Goal: Information Seeking & Learning: Learn about a topic

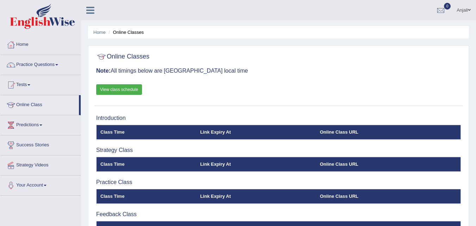
click at [26, 44] on link "Home" at bounding box center [40, 44] width 80 height 18
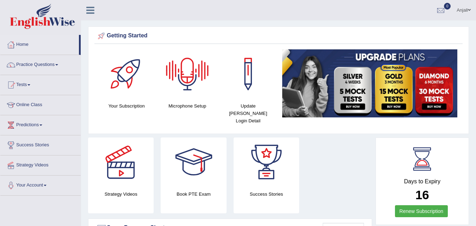
drag, startPoint x: 0, startPoint y: 0, endPoint x: 189, endPoint y: 76, distance: 203.3
click at [189, 76] on div at bounding box center [187, 73] width 49 height 49
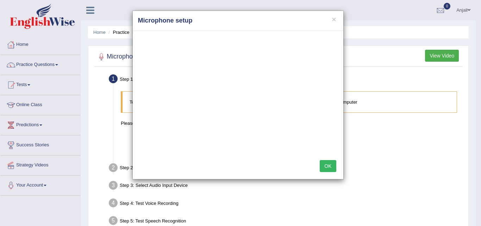
click at [325, 164] on button "OK" at bounding box center [328, 166] width 16 height 12
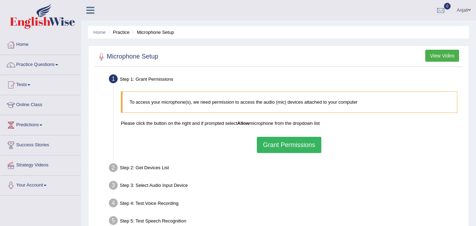
click at [304, 143] on button "Grant Permissions" at bounding box center [289, 145] width 64 height 16
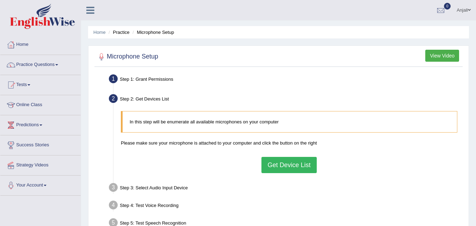
click at [295, 168] on button "Get Device List" at bounding box center [288, 165] width 55 height 16
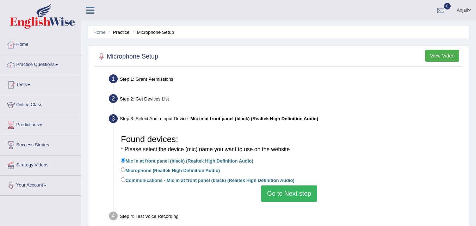
click at [382, 102] on div "Step 2: Get Devices List" at bounding box center [285, 99] width 359 height 15
click at [441, 55] on button "View Video" at bounding box center [442, 56] width 34 height 12
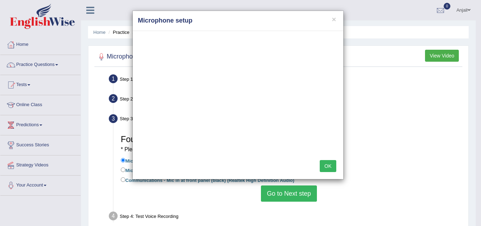
click at [330, 169] on button "OK" at bounding box center [328, 166] width 16 height 12
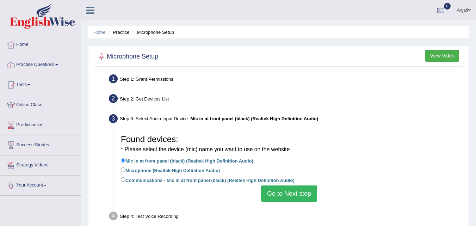
click at [307, 196] on button "Go to Next step" at bounding box center [289, 193] width 56 height 16
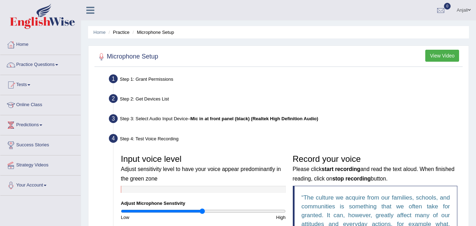
scroll to position [152, 0]
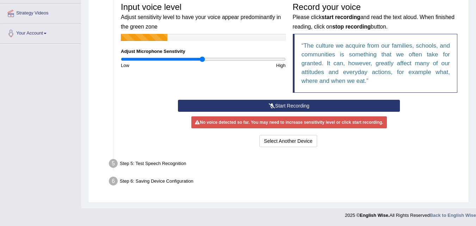
click at [294, 104] on button "Start Recording" at bounding box center [289, 106] width 222 height 12
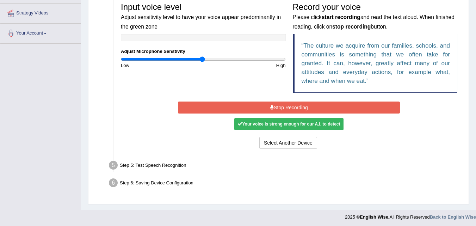
click at [295, 123] on div "Your voice is strong enough for our A.I. to detect" at bounding box center [288, 124] width 109 height 12
click at [290, 124] on div "Your voice is strong enough for our A.I. to detect" at bounding box center [288, 124] width 109 height 12
click at [292, 106] on button "Stop Recording" at bounding box center [289, 107] width 222 height 12
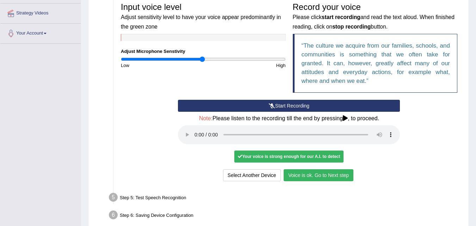
click at [323, 175] on button "Voice is ok. Go to Next step" at bounding box center [318, 175] width 70 height 12
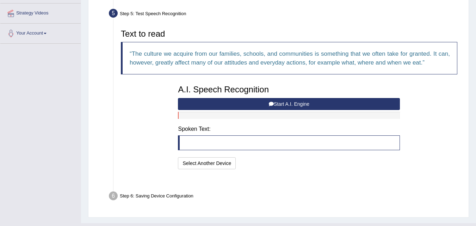
scroll to position [149, 0]
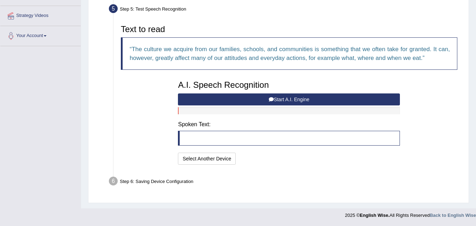
click at [290, 100] on button "Start A.I. Engine" at bounding box center [289, 99] width 222 height 12
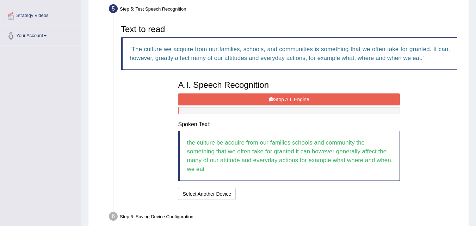
click at [297, 97] on button "Stop A.I. Engine" at bounding box center [289, 99] width 222 height 12
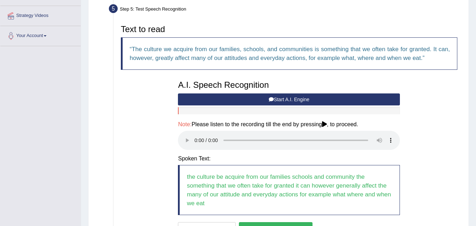
scroll to position [219, 0]
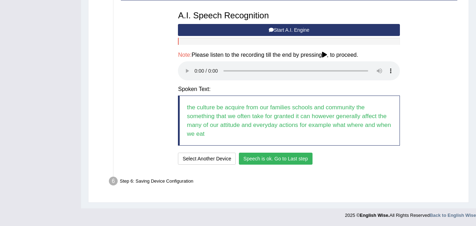
click at [282, 158] on button "Speech is ok. Go to Last step" at bounding box center [276, 158] width 74 height 12
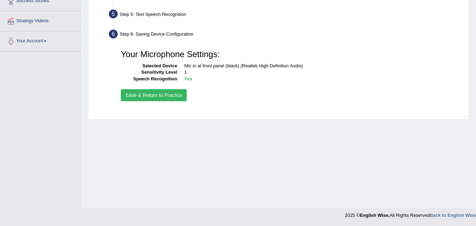
click at [158, 94] on button "Save & Return to Practice" at bounding box center [154, 95] width 66 height 12
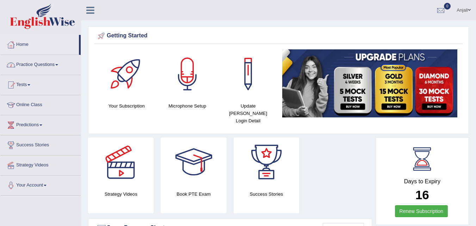
click at [61, 65] on link "Practice Questions" at bounding box center [40, 64] width 80 height 18
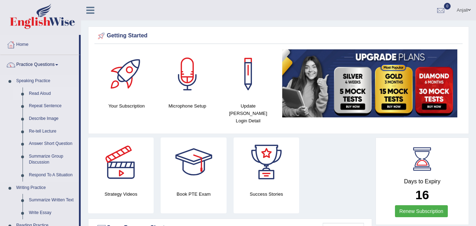
click at [45, 95] on link "Read Aloud" at bounding box center [52, 93] width 53 height 13
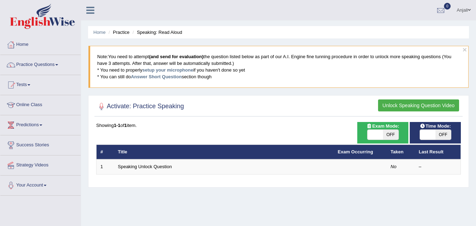
click at [421, 107] on button "Unlock Speaking Question Video" at bounding box center [418, 105] width 81 height 12
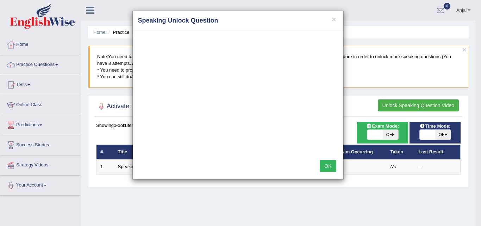
click at [329, 164] on button "OK" at bounding box center [328, 166] width 16 height 12
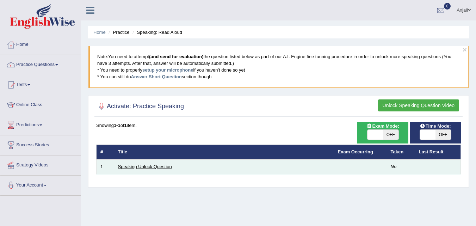
click at [144, 165] on link "Speaking Unlock Question" at bounding box center [145, 166] width 54 height 5
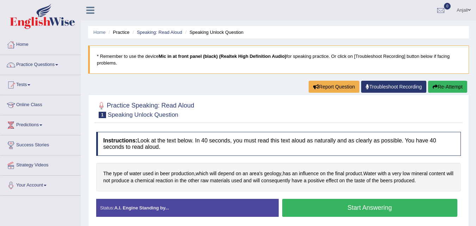
scroll to position [144, 0]
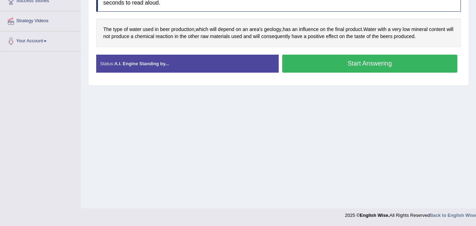
click at [381, 67] on button "Start Answering" at bounding box center [369, 64] width 175 height 18
click at [365, 64] on button "Start Answering" at bounding box center [369, 64] width 175 height 18
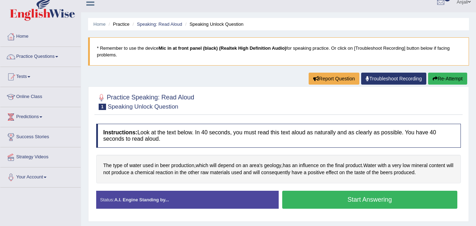
scroll to position [0, 0]
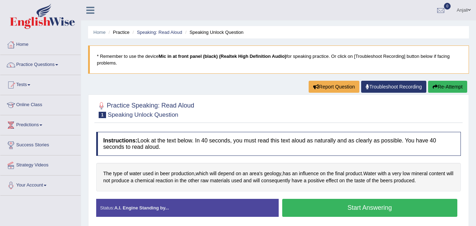
click at [348, 204] on button "Start Answering" at bounding box center [369, 208] width 175 height 18
click at [339, 205] on button "Start Answering" at bounding box center [369, 208] width 175 height 18
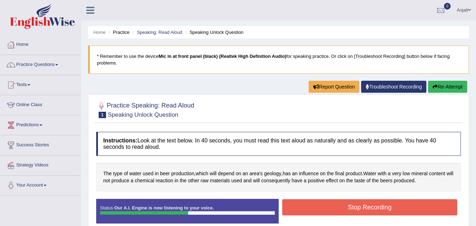
click at [347, 210] on button "Stop Recording" at bounding box center [369, 207] width 175 height 16
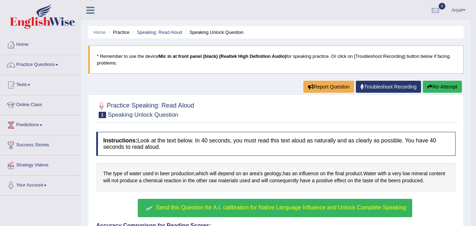
scroll to position [196, 0]
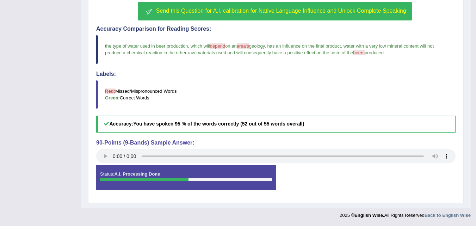
click at [263, 9] on span "Send this Question for A.I. calibration for Native Language Influence and Unloc…" at bounding box center [281, 11] width 250 height 6
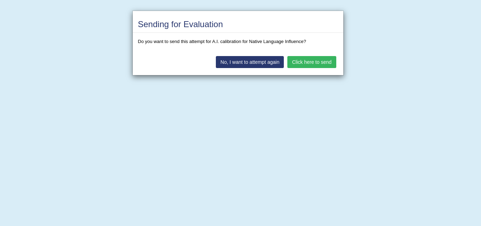
click at [306, 61] on button "Click here to send" at bounding box center [311, 62] width 49 height 12
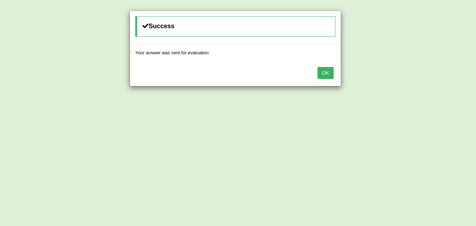
click at [325, 74] on button "OK" at bounding box center [325, 73] width 16 height 12
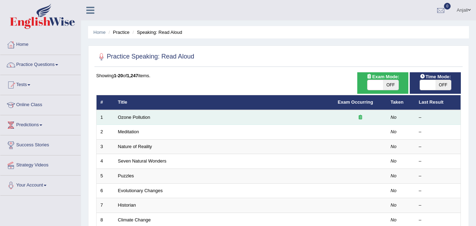
click at [260, 115] on td "Ozone Pollution" at bounding box center [224, 117] width 220 height 15
click at [129, 116] on link "Ozone Pollution" at bounding box center [134, 116] width 32 height 5
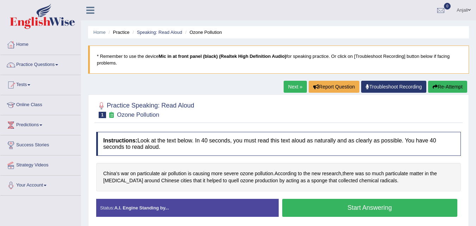
drag, startPoint x: 394, startPoint y: 207, endPoint x: 364, endPoint y: 203, distance: 30.5
click at [364, 203] on button "Start Answering" at bounding box center [369, 208] width 175 height 18
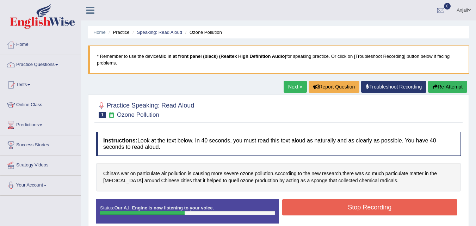
click at [364, 203] on button "Stop Recording" at bounding box center [369, 207] width 175 height 16
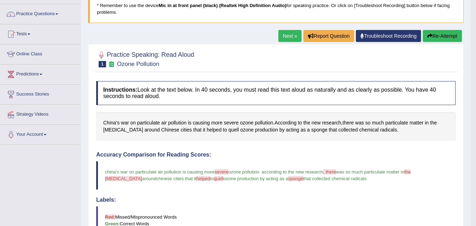
scroll to position [27, 0]
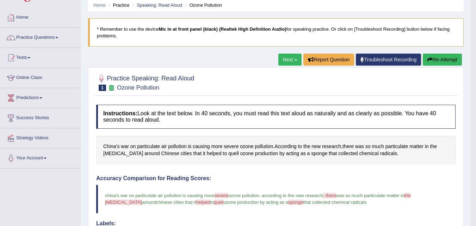
click at [288, 59] on link "Next »" at bounding box center [289, 60] width 23 height 12
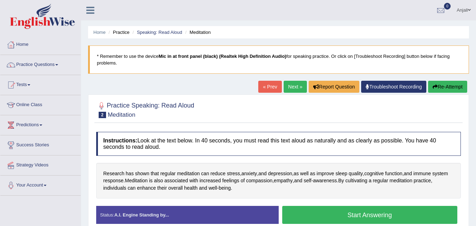
scroll to position [144, 0]
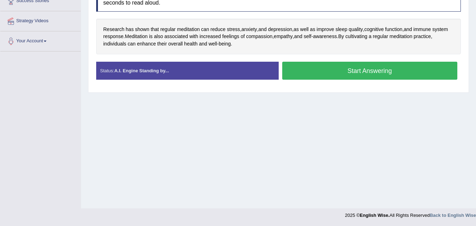
click at [377, 75] on button "Start Answering" at bounding box center [369, 71] width 175 height 18
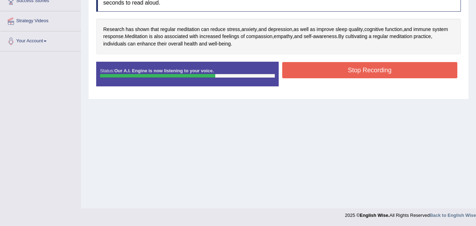
click at [377, 69] on button "Stop Recording" at bounding box center [369, 70] width 175 height 16
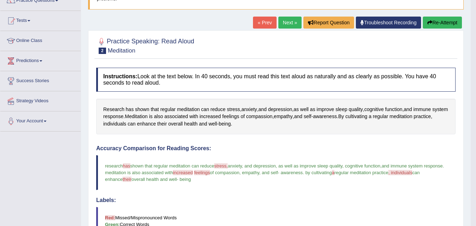
scroll to position [60, 0]
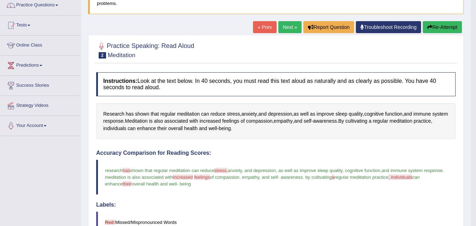
click at [437, 26] on button "Re-Attempt" at bounding box center [441, 27] width 39 height 12
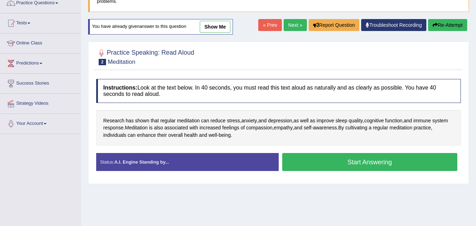
click at [406, 162] on button "Start Answering" at bounding box center [369, 162] width 175 height 18
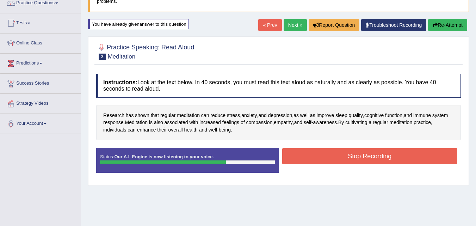
click at [406, 162] on button "Stop Recording" at bounding box center [369, 156] width 175 height 16
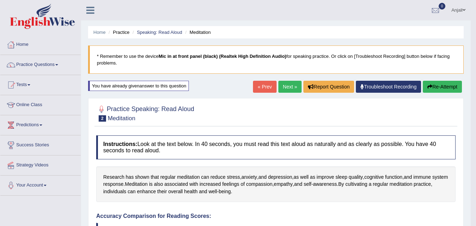
click at [432, 90] on button "Re-Attempt" at bounding box center [441, 87] width 39 height 12
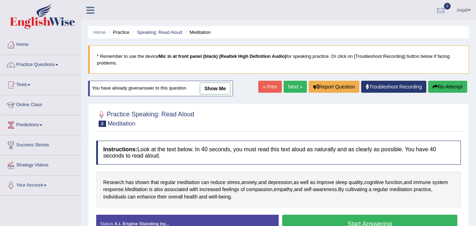
click at [219, 83] on link "show me" at bounding box center [215, 88] width 31 height 12
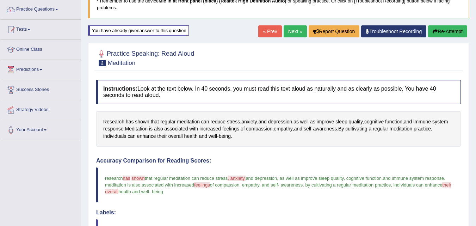
scroll to position [46, 0]
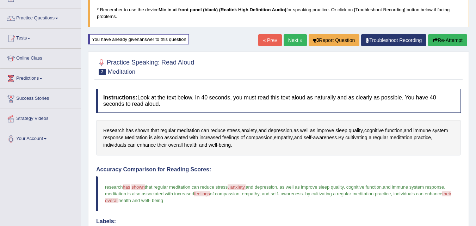
click at [438, 40] on button "Re-Attempt" at bounding box center [447, 40] width 39 height 12
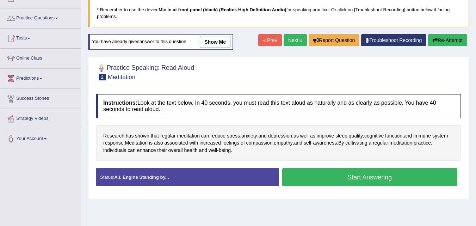
click at [312, 174] on button "Start Answering" at bounding box center [369, 177] width 175 height 18
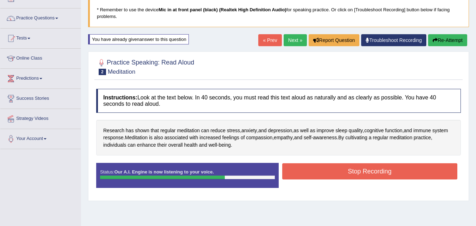
click at [312, 174] on button "Stop Recording" at bounding box center [369, 171] width 175 height 16
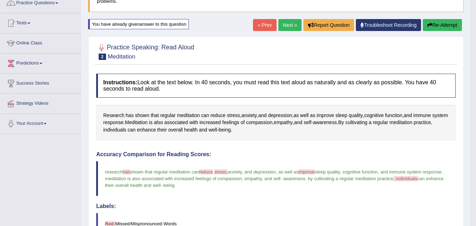
scroll to position [50, 0]
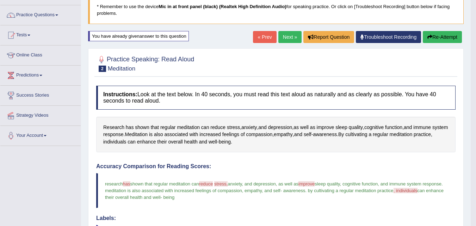
click at [284, 36] on link "Next »" at bounding box center [289, 37] width 23 height 12
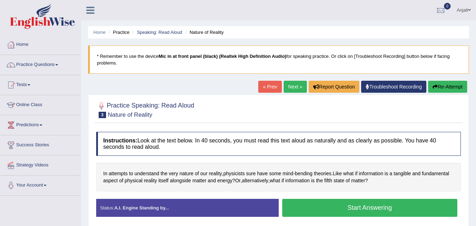
click at [349, 207] on button "Start Answering" at bounding box center [369, 208] width 175 height 18
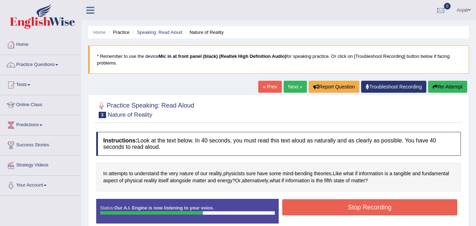
click at [349, 207] on button "Stop Recording" at bounding box center [369, 207] width 175 height 16
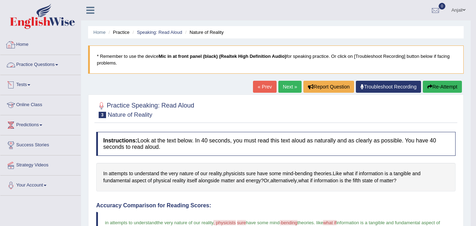
click at [56, 64] on link "Practice Questions" at bounding box center [40, 64] width 80 height 18
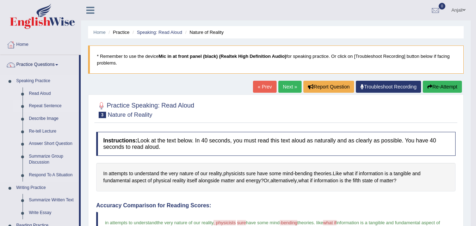
click at [54, 106] on link "Repeat Sentence" at bounding box center [52, 106] width 53 height 13
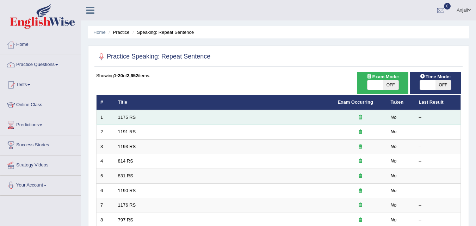
click at [182, 118] on td "1175 RS" at bounding box center [224, 117] width 220 height 15
click at [127, 118] on link "1175 RS" at bounding box center [127, 116] width 18 height 5
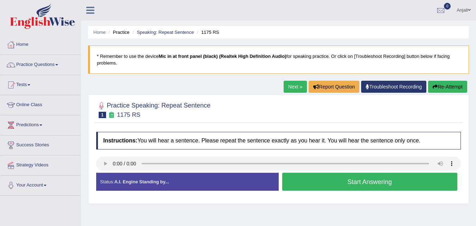
click at [298, 182] on button "Start Answering" at bounding box center [369, 182] width 175 height 18
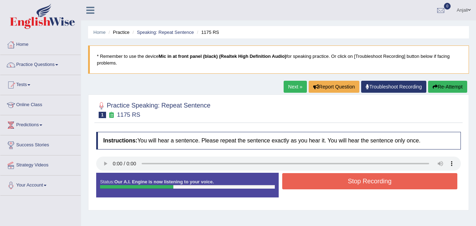
click at [298, 182] on button "Stop Recording" at bounding box center [369, 181] width 175 height 16
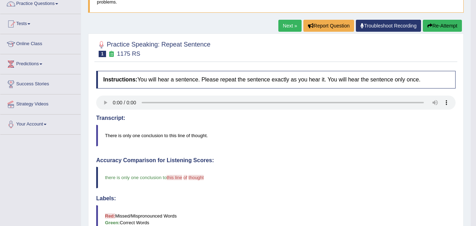
scroll to position [42, 0]
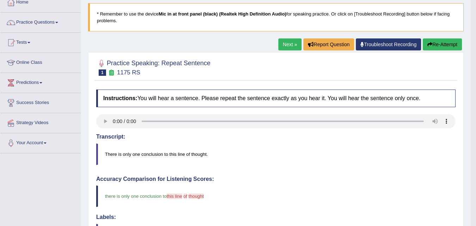
click at [286, 46] on link "Next »" at bounding box center [289, 44] width 23 height 12
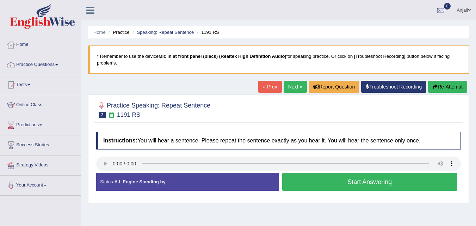
click at [368, 181] on button "Start Answering" at bounding box center [369, 182] width 175 height 18
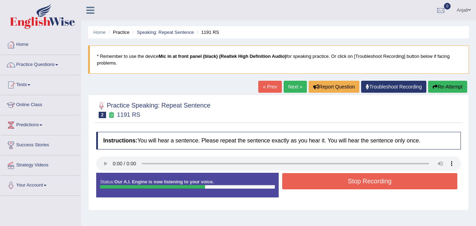
click at [368, 181] on button "Stop Recording" at bounding box center [369, 181] width 175 height 16
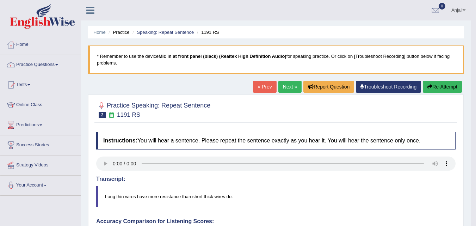
click at [444, 88] on button "Re-Attempt" at bounding box center [441, 87] width 39 height 12
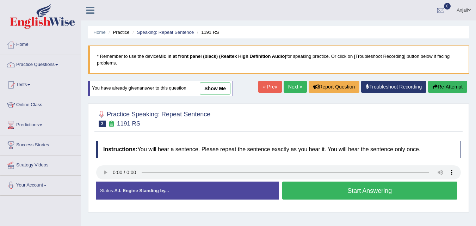
click at [314, 192] on button "Start Answering" at bounding box center [369, 190] width 175 height 18
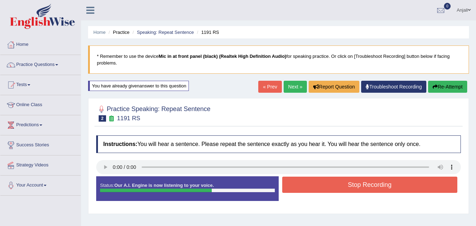
click at [314, 192] on button "Stop Recording" at bounding box center [369, 184] width 175 height 16
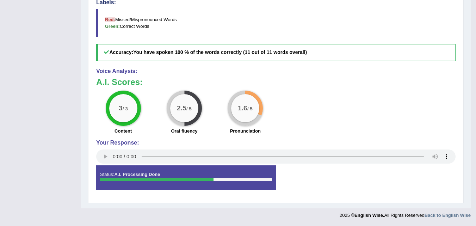
scroll to position [63, 0]
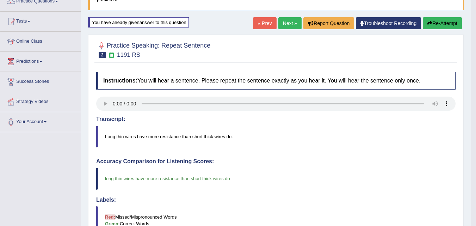
click at [285, 19] on link "Next »" at bounding box center [289, 23] width 23 height 12
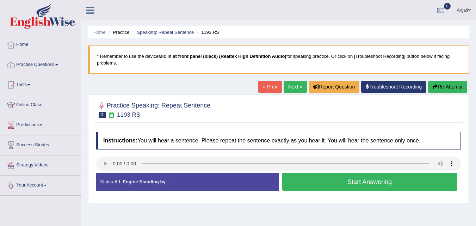
click at [306, 178] on button "Start Answering" at bounding box center [369, 182] width 175 height 18
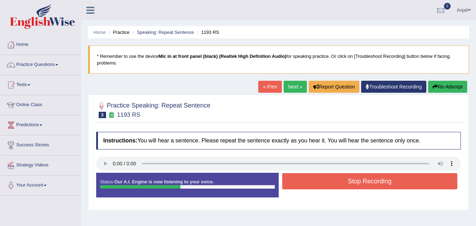
click at [306, 178] on button "Stop Recording" at bounding box center [369, 181] width 175 height 16
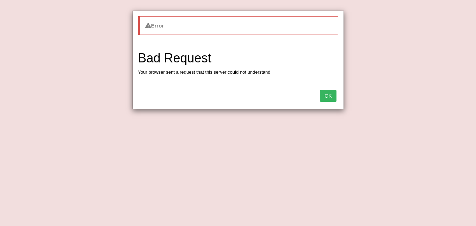
click at [331, 100] on button "OK" at bounding box center [328, 96] width 16 height 12
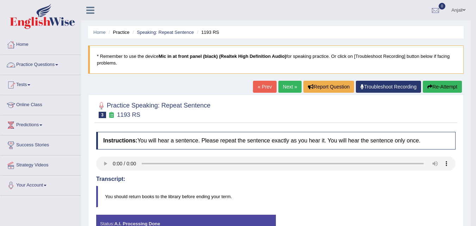
click at [57, 58] on link "Practice Questions" at bounding box center [40, 64] width 80 height 18
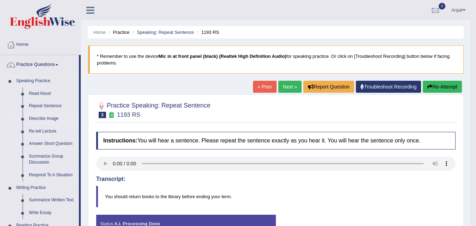
click at [50, 119] on link "Describe Image" at bounding box center [52, 118] width 53 height 13
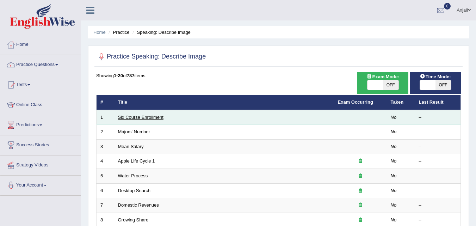
click at [138, 117] on link "Six Course Enrollment" at bounding box center [140, 116] width 45 height 5
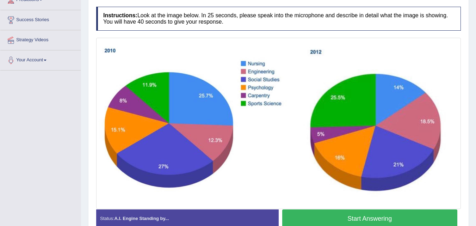
scroll to position [162, 0]
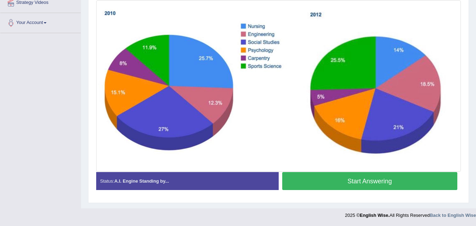
click at [378, 180] on button "Start Answering" at bounding box center [369, 181] width 175 height 18
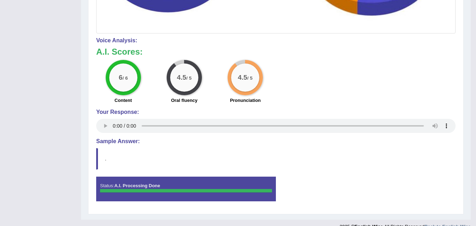
scroll to position [309, 0]
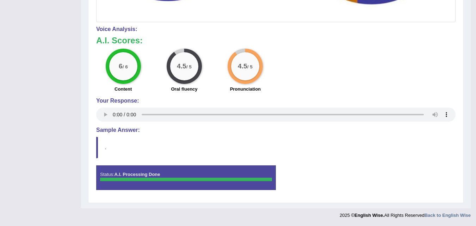
click at [218, 173] on div "Status: A.I. Processing Done" at bounding box center [186, 177] width 180 height 25
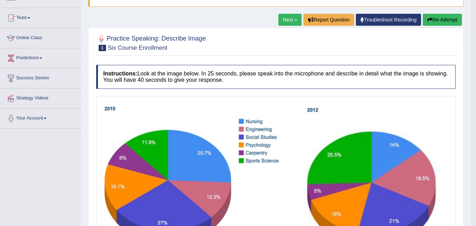
scroll to position [56, 0]
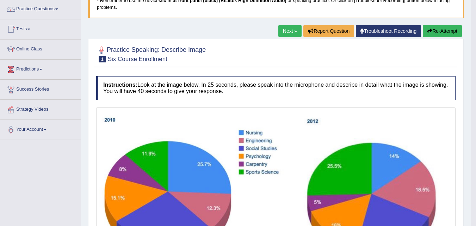
click at [282, 31] on link "Next »" at bounding box center [289, 31] width 23 height 12
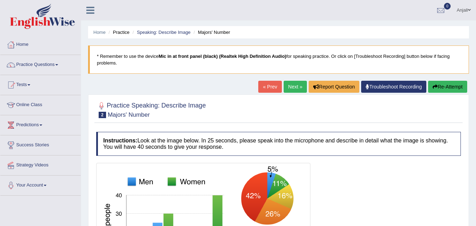
click at [284, 86] on link "Next »" at bounding box center [294, 87] width 23 height 12
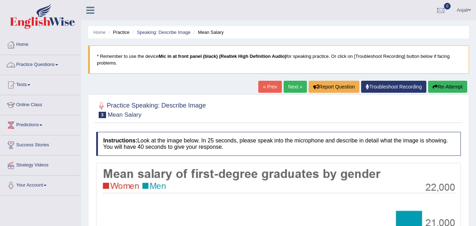
click at [48, 65] on link "Practice Questions" at bounding box center [40, 64] width 80 height 18
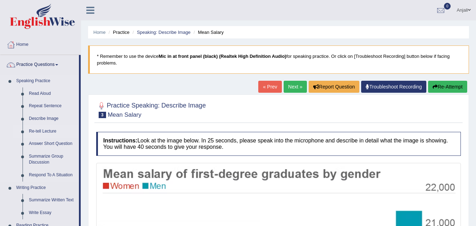
click at [47, 129] on link "Re-tell Lecture" at bounding box center [52, 131] width 53 height 13
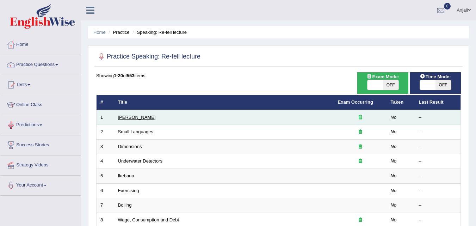
click at [130, 117] on link "[PERSON_NAME]" at bounding box center [137, 116] width 38 height 5
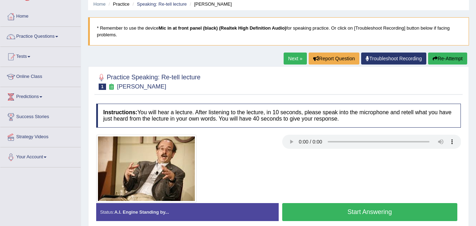
scroll to position [42, 0]
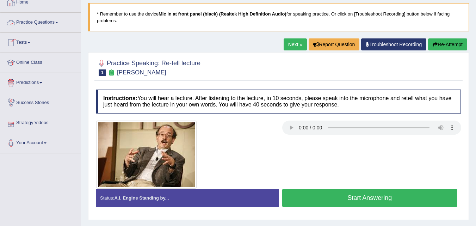
click at [40, 17] on link "Practice Questions" at bounding box center [40, 22] width 80 height 18
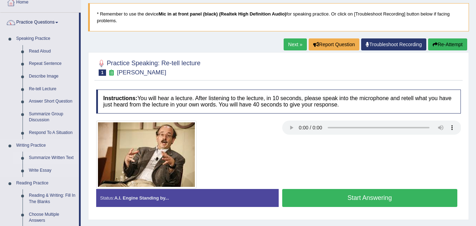
click at [61, 160] on link "Summarize Written Text" at bounding box center [52, 157] width 53 height 13
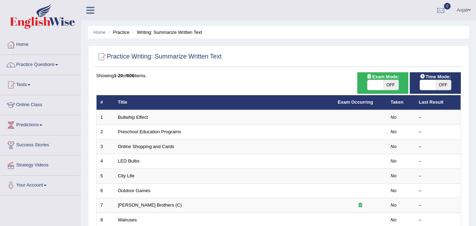
click at [135, 127] on td "Preschool Education Programs" at bounding box center [224, 132] width 220 height 15
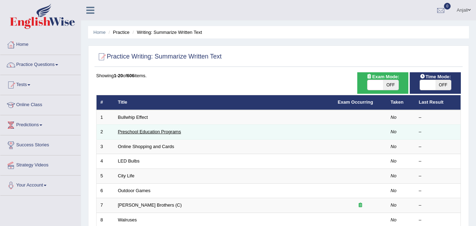
click at [135, 133] on link "Preschool Education Programs" at bounding box center [149, 131] width 63 height 5
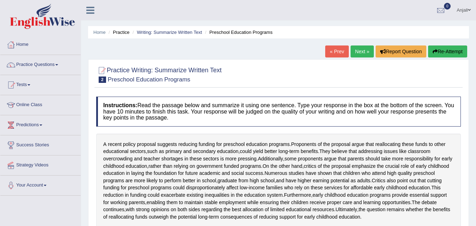
click at [338, 169] on div "A recent policy proposal suggests reducing funding for preschool education prog…" at bounding box center [278, 180] width 364 height 94
click at [42, 70] on link "Practice Questions" at bounding box center [40, 64] width 80 height 18
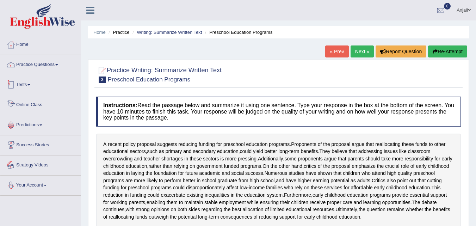
click at [80, 213] on div "Toggle navigation Home Practice Questions Speaking Practice Read Aloud Repeat S…" at bounding box center [238, 183] width 476 height 366
click at [61, 68] on link "Practice Questions" at bounding box center [40, 64] width 80 height 18
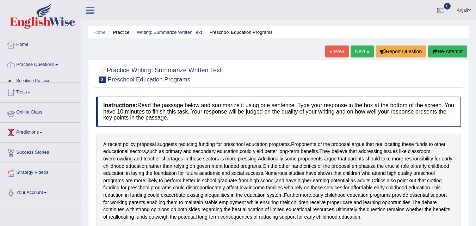
click at [79, 217] on div "Toggle navigation Home Practice Questions Speaking Practice Read Aloud Repeat S…" at bounding box center [238, 183] width 476 height 366
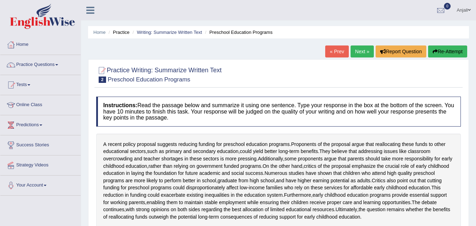
click at [58, 64] on span at bounding box center [56, 64] width 3 height 1
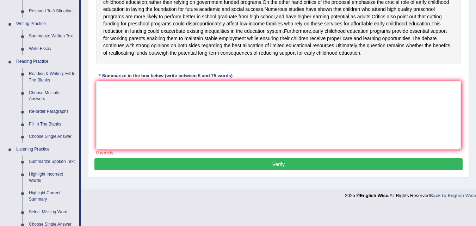
scroll to position [164, 0]
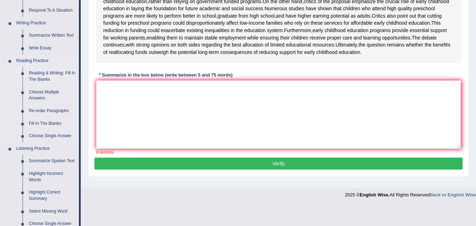
click at [46, 79] on link "Reading & Writing: Fill In The Blanks" at bounding box center [52, 76] width 53 height 19
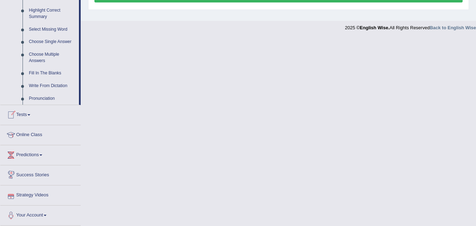
scroll to position [346, 0]
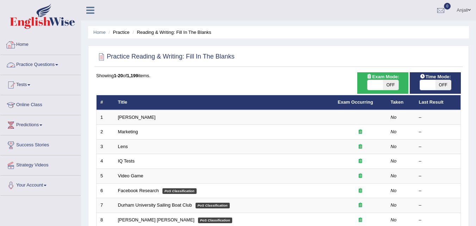
click at [54, 65] on link "Practice Questions" at bounding box center [40, 64] width 80 height 18
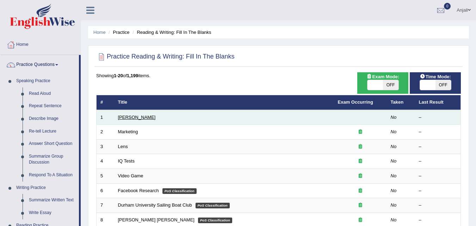
click at [129, 118] on link "[PERSON_NAME]" at bounding box center [137, 116] width 38 height 5
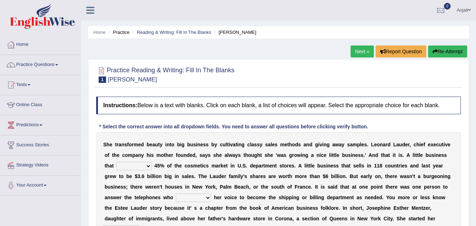
click at [147, 167] on select "has controls makes maintains" at bounding box center [133, 166] width 35 height 8
select select "has"
click at [116, 162] on select "has controls makes maintains" at bounding box center [133, 166] width 35 height 8
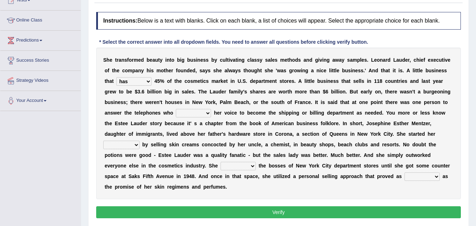
scroll to position [99, 0]
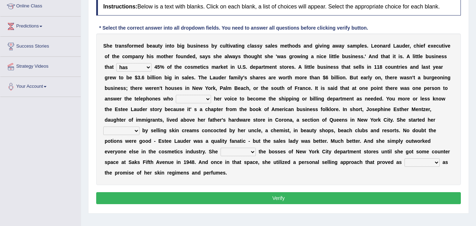
click at [208, 99] on select "switched changed raised used" at bounding box center [193, 99] width 35 height 8
select select "switched"
click at [176, 95] on select "switched changed raised used" at bounding box center [193, 99] width 35 height 8
click at [133, 129] on select "job institute companion enterprise" at bounding box center [121, 130] width 36 height 8
select select "enterprise"
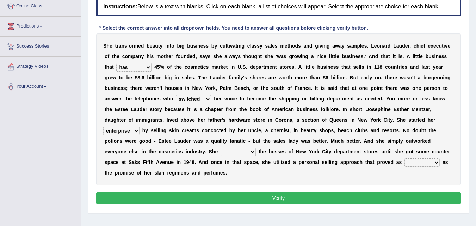
click at [103, 126] on select "job institute companion enterprise" at bounding box center [121, 130] width 36 height 8
click at [252, 151] on select "stated bridged stalked heaved" at bounding box center [237, 152] width 35 height 8
select select "stated"
click at [220, 148] on select "stated bridged stalked heaved" at bounding box center [237, 152] width 35 height 8
click at [426, 161] on select "potent ruthless potential expensive" at bounding box center [421, 162] width 35 height 8
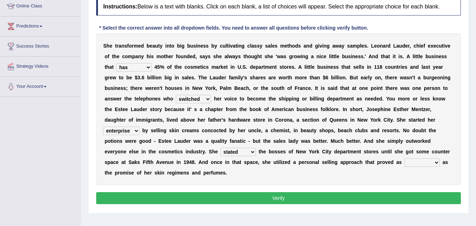
select select "potent"
click at [404, 158] on select "potent ruthless potential expensive" at bounding box center [421, 162] width 35 height 8
click at [392, 195] on button "Verify" at bounding box center [278, 198] width 364 height 12
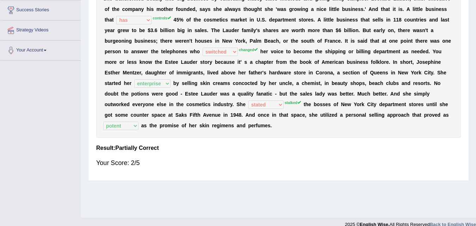
scroll to position [141, 0]
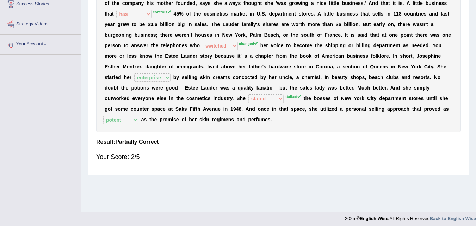
click at [250, 181] on div "Home Practice Reading & Writing: Fill In The Blanks Estee Lauder Next » Report …" at bounding box center [278, 35] width 395 height 352
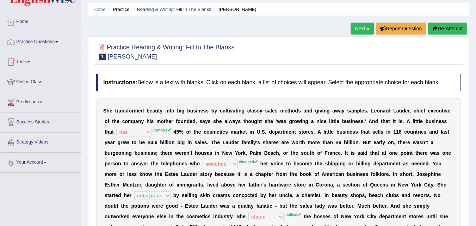
scroll to position [14, 0]
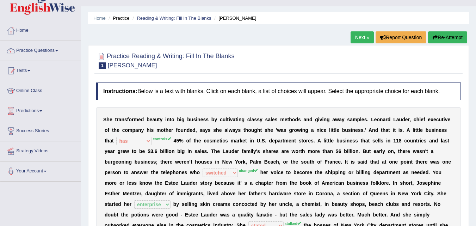
click at [364, 36] on link "Next »" at bounding box center [361, 37] width 23 height 12
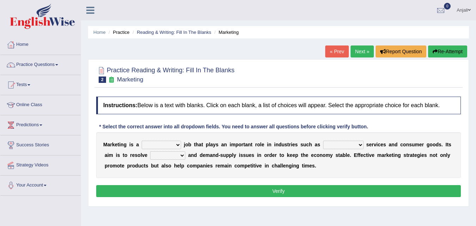
click at [172, 143] on select "professional flexible parochial descriptive" at bounding box center [161, 144] width 39 height 8
select select "parochial"
click at [142, 140] on select "professional flexible parochial descriptive" at bounding box center [161, 144] width 39 height 8
click at [342, 142] on select "civil financial conventional foremost" at bounding box center [343, 144] width 40 height 8
select select "financial"
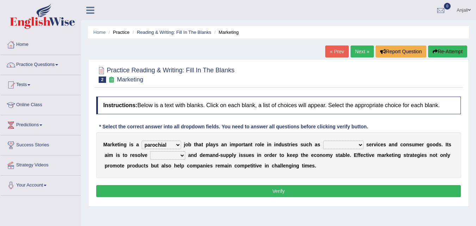
click at [323, 140] on select "civil financial conventional foremost" at bounding box center [343, 144] width 40 height 8
click at [175, 152] on select "imbalance excess symmetry budget" at bounding box center [167, 155] width 35 height 8
select select "excess"
click at [150, 151] on select "imbalance excess symmetry budget" at bounding box center [167, 155] width 35 height 8
click at [236, 189] on button "Verify" at bounding box center [278, 191] width 364 height 12
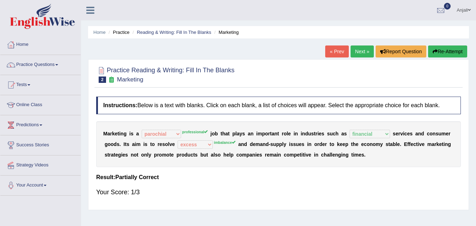
click at [354, 55] on link "Next »" at bounding box center [361, 51] width 23 height 12
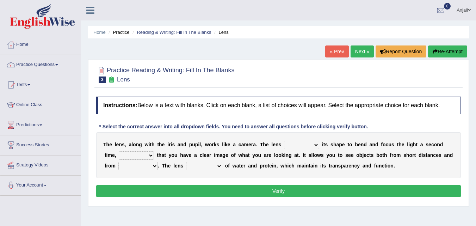
click at [296, 143] on select "adjusts shows selects presents" at bounding box center [301, 144] width 35 height 8
select select "adjusts"
click at [284, 140] on select "adjusts shows selects presents" at bounding box center [301, 144] width 35 height 8
click at [133, 152] on select "ensures to ensure ensure ensured" at bounding box center [136, 155] width 35 height 8
select select "to ensure"
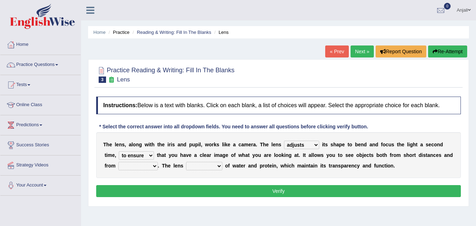
click at [119, 151] on select "ensures to ensure ensure ensured" at bounding box center [136, 155] width 35 height 8
click at [151, 165] on select "far away in between further apart all along" at bounding box center [137, 166] width 39 height 8
select select "far away"
click at [118, 162] on select "far away in between further apart all along" at bounding box center [137, 166] width 39 height 8
click at [196, 166] on select "constitutes comprises composes consists" at bounding box center [204, 166] width 36 height 8
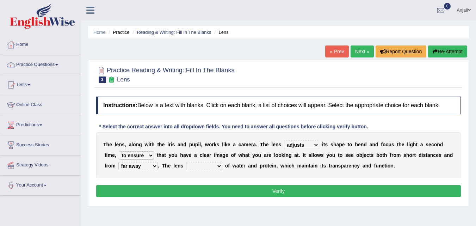
select select "comprises"
click at [186, 162] on select "constitutes comprises composes consists" at bounding box center [204, 166] width 36 height 8
click at [218, 197] on div "Instructions: Below is a text with blanks. Click on each blank, a list of choic…" at bounding box center [278, 147] width 368 height 109
click at [227, 191] on button "Verify" at bounding box center [278, 191] width 364 height 12
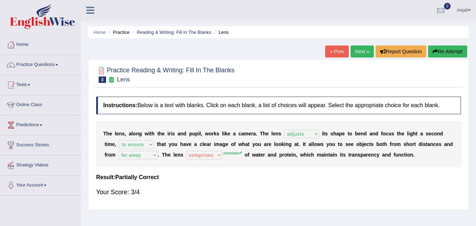
click at [362, 49] on link "Next »" at bounding box center [361, 51] width 23 height 12
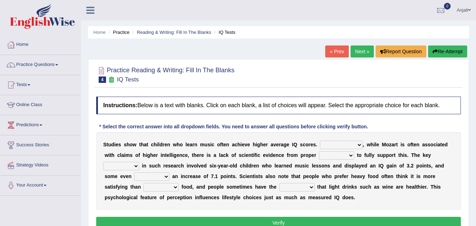
click at [344, 143] on select "However Therefore Consequently While" at bounding box center [341, 144] width 43 height 8
select select "However"
click at [320, 140] on select "However Therefore Consequently While" at bounding box center [341, 144] width 43 height 8
click at [325, 152] on select "test tests testing tested" at bounding box center [336, 155] width 35 height 8
select select "testing"
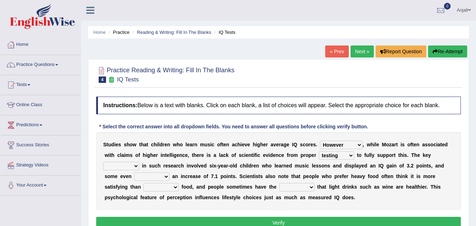
click at [319, 151] on select "test tests testing tested" at bounding box center [336, 155] width 35 height 8
click at [130, 163] on select "process goal implication odd" at bounding box center [121, 166] width 36 height 8
select select "process"
click at [103, 162] on select "process goal implication odd" at bounding box center [121, 166] width 36 height 8
click at [152, 176] on select "exhibited taught learned threatened" at bounding box center [151, 176] width 35 height 8
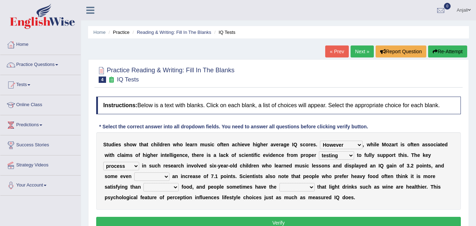
select select "exhibited"
click at [134, 172] on select "exhibited taught learned threatened" at bounding box center [151, 176] width 35 height 8
click at [171, 187] on select "choosy lighter cushiony spooky" at bounding box center [160, 187] width 35 height 8
select select "lighter"
click at [143, 183] on select "choosy lighter cushiony spooky" at bounding box center [160, 187] width 35 height 8
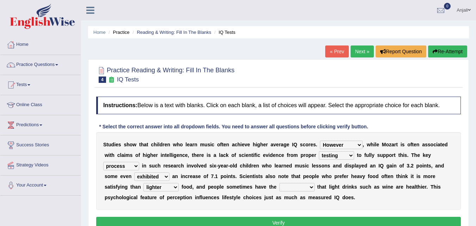
click at [316, 185] on b at bounding box center [315, 187] width 3 height 6
click at [310, 188] on select "illusion sight anecdote intention" at bounding box center [296, 187] width 35 height 8
select select "sight"
click at [279, 183] on select "illusion sight anecdote intention" at bounding box center [296, 187] width 35 height 8
click at [314, 220] on button "Verify" at bounding box center [278, 223] width 364 height 12
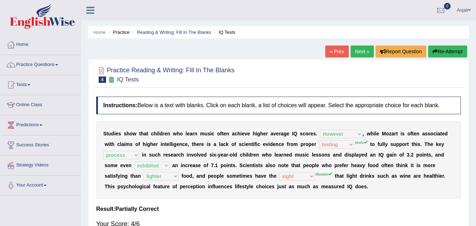
click at [357, 49] on link "Next »" at bounding box center [361, 51] width 23 height 12
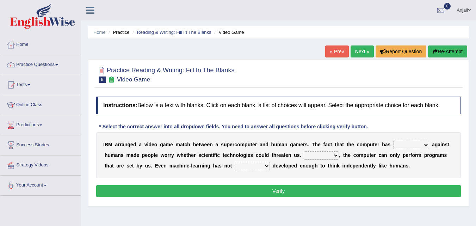
click at [408, 144] on select "competed fought acted challenged" at bounding box center [411, 144] width 36 height 8
select select "competed"
click at [393, 140] on select "competed fought acted challenged" at bounding box center [411, 144] width 36 height 8
click at [320, 157] on select "Moreover However Thus So" at bounding box center [320, 155] width 35 height 8
select select "However"
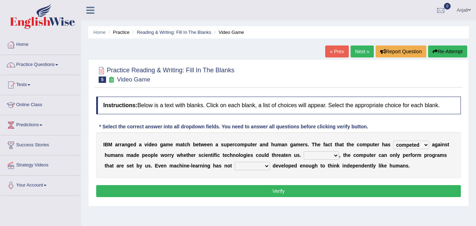
click at [303, 151] on select "Moreover However Thus So" at bounding box center [320, 155] width 35 height 8
click at [255, 165] on select "yet still only just" at bounding box center [251, 166] width 35 height 8
select select "yet"
click at [234, 162] on select "yet still only just" at bounding box center [251, 166] width 35 height 8
click at [270, 189] on button "Verify" at bounding box center [278, 191] width 364 height 12
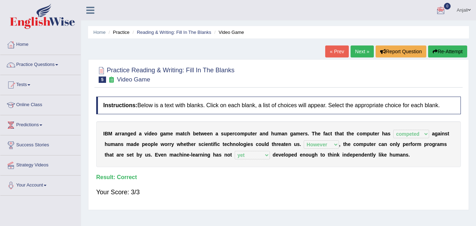
click at [358, 50] on link "Next »" at bounding box center [361, 51] width 23 height 12
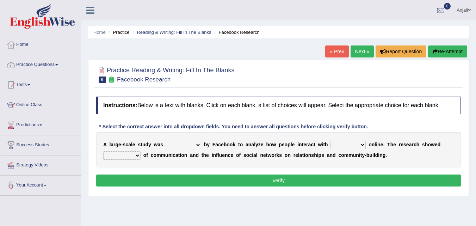
click at [356, 143] on select "together all each other another" at bounding box center [347, 144] width 35 height 8
select select "each other"
click at [330, 140] on select "together all each other another" at bounding box center [347, 144] width 35 height 8
click at [181, 142] on select "surveyed had asked made" at bounding box center [183, 144] width 35 height 8
select select "made"
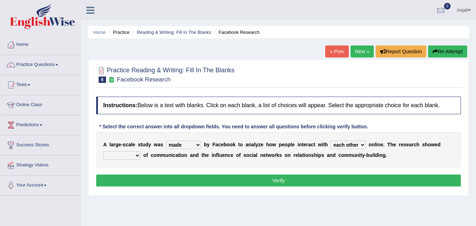
click at [166, 140] on select "surveyed had asked made" at bounding box center [183, 144] width 35 height 8
click at [133, 157] on select "advantages standards fellowships patterns" at bounding box center [121, 155] width 37 height 8
select select "fellowships"
click at [103, 151] on select "advantages standards fellowships patterns" at bounding box center [121, 155] width 37 height 8
click at [166, 178] on button "Verify" at bounding box center [278, 180] width 364 height 12
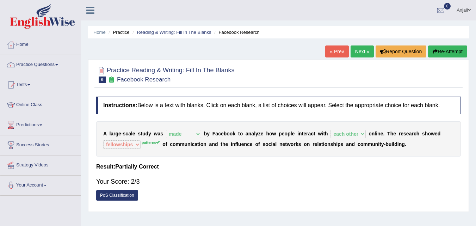
click at [127, 198] on link "PoS Classification" at bounding box center [117, 195] width 42 height 11
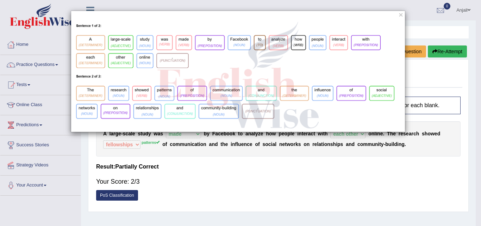
click at [397, 13] on div "×" at bounding box center [238, 71] width 334 height 121
click at [400, 13] on button "×" at bounding box center [401, 14] width 4 height 7
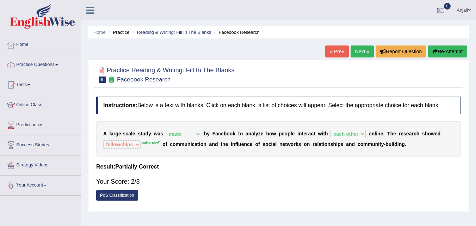
click at [357, 52] on link "Next »" at bounding box center [361, 51] width 23 height 12
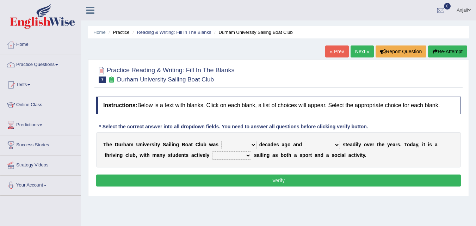
click at [252, 147] on select "found fund founded find" at bounding box center [238, 144] width 35 height 8
select select "founded"
click at [221, 140] on select "found fund founded find" at bounding box center [238, 144] width 35 height 8
click at [320, 146] on select "grow growing has grown grown" at bounding box center [322, 144] width 35 height 8
select select "growing"
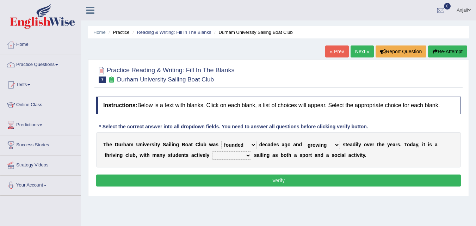
click at [305, 140] on select "grow growing has grown grown" at bounding box center [322, 144] width 35 height 8
click at [247, 155] on select "enjoy enjoyed are enjoying enjoying" at bounding box center [231, 155] width 39 height 8
select select "enjoy"
click at [212, 151] on select "enjoy enjoyed are enjoying enjoying" at bounding box center [231, 155] width 39 height 8
click at [260, 177] on button "Verify" at bounding box center [278, 180] width 364 height 12
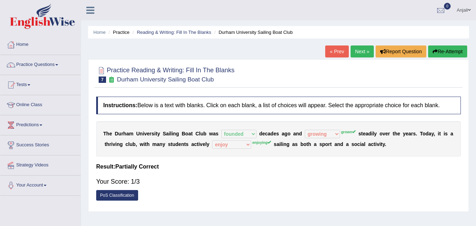
click at [58, 62] on link "Practice Questions" at bounding box center [40, 64] width 80 height 18
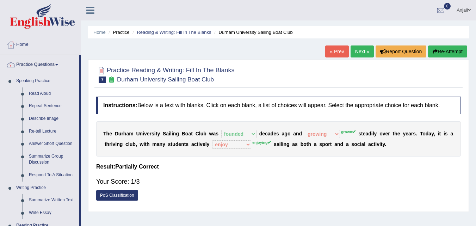
drag, startPoint x: 79, startPoint y: 86, endPoint x: 82, endPoint y: 100, distance: 15.1
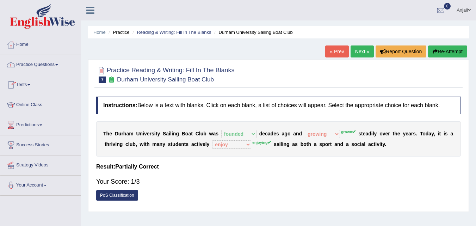
click at [55, 60] on link "Practice Questions" at bounding box center [40, 64] width 80 height 18
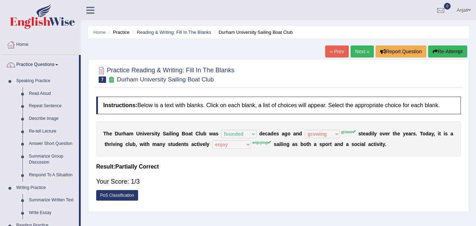
drag, startPoint x: 80, startPoint y: 119, endPoint x: 84, endPoint y: 162, distance: 42.8
click at [84, 162] on div "Toggle navigation Home Practice Questions Speaking Practice Read Aloud Repeat S…" at bounding box center [238, 183] width 476 height 366
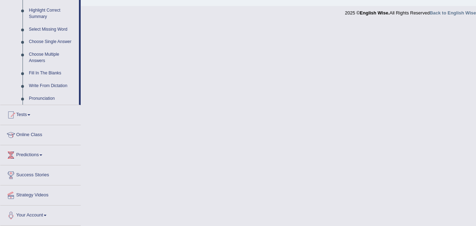
scroll to position [149, 0]
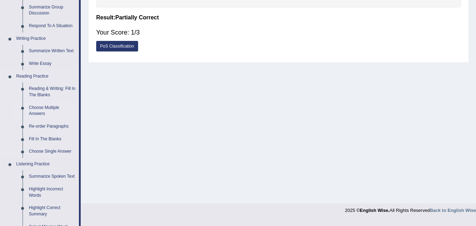
click at [44, 112] on link "Choose Multiple Answers" at bounding box center [52, 110] width 53 height 19
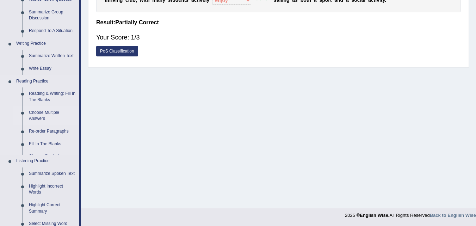
scroll to position [299, 0]
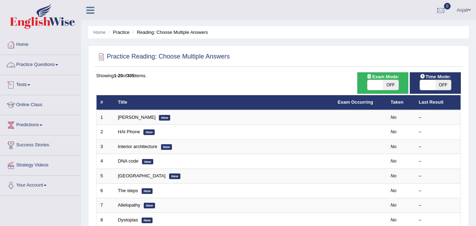
click at [60, 67] on link "Practice Questions" at bounding box center [40, 64] width 80 height 18
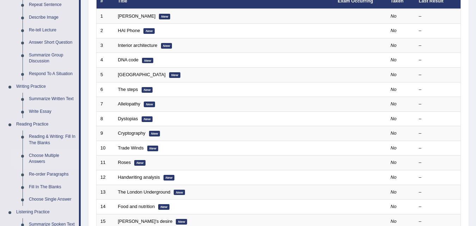
scroll to position [99, 0]
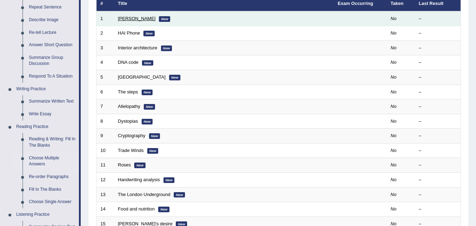
click at [124, 18] on link "Damian Scarf" at bounding box center [137, 18] width 38 height 5
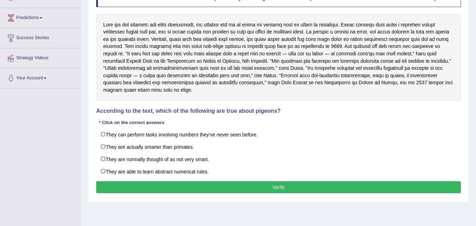
scroll to position [102, 0]
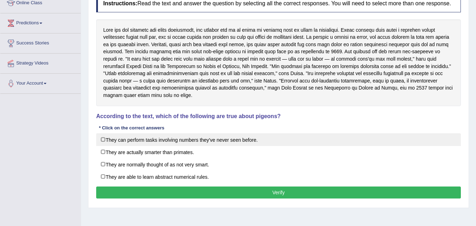
click at [128, 140] on label "They can perform tasks involving numbers they've never seen before." at bounding box center [278, 139] width 364 height 13
checkbox input "true"
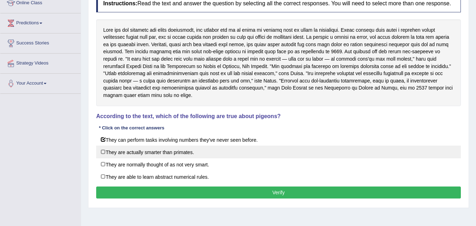
click at [142, 146] on label "They are actually smarter than primates." at bounding box center [278, 151] width 364 height 13
checkbox input "true"
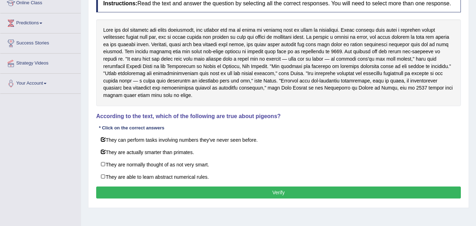
click at [237, 194] on button "Verify" at bounding box center [278, 192] width 364 height 12
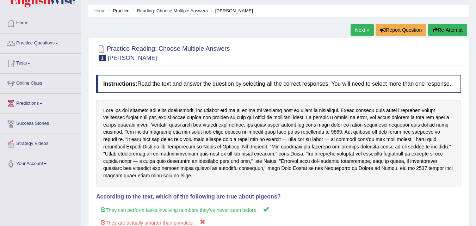
scroll to position [17, 0]
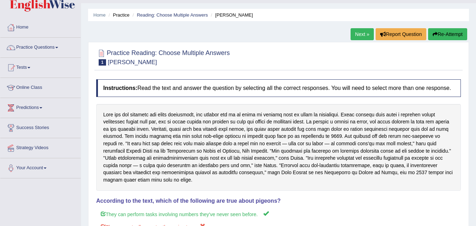
click at [361, 37] on link "Next »" at bounding box center [361, 34] width 23 height 12
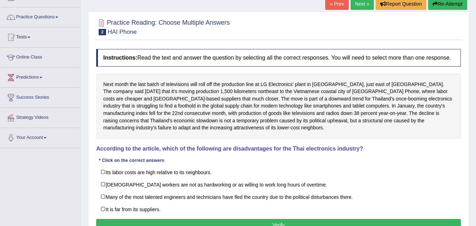
scroll to position [49, 0]
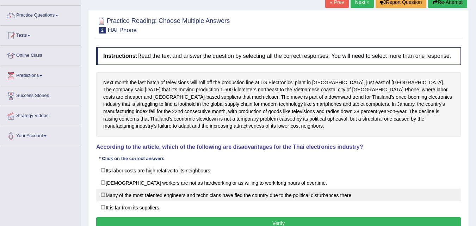
click at [240, 197] on label "Many of the most talented engineers and technicians have fled the country due t…" at bounding box center [278, 194] width 364 height 13
checkbox input "true"
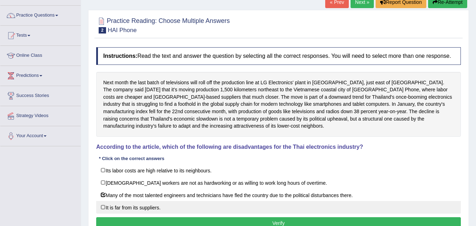
click at [213, 212] on label "It is far from its suppliers." at bounding box center [278, 207] width 364 height 13
checkbox input "false"
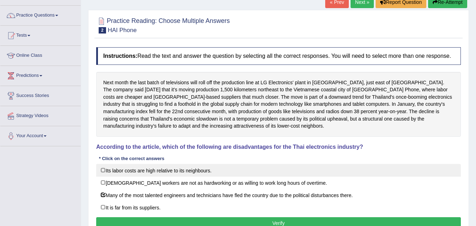
click at [200, 167] on label "Its labor costs are high relative to its neighbours." at bounding box center [278, 170] width 364 height 13
checkbox input "true"
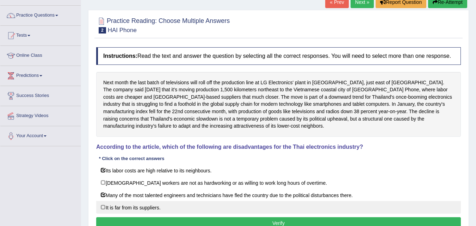
click at [205, 203] on label "It is far from its suppliers." at bounding box center [278, 207] width 364 height 13
checkbox input "true"
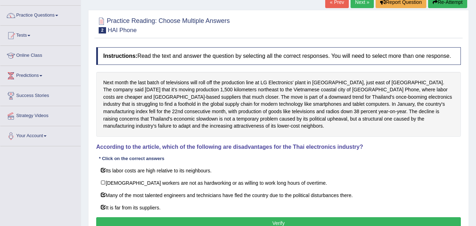
click at [208, 219] on button "Verify" at bounding box center [278, 223] width 364 height 12
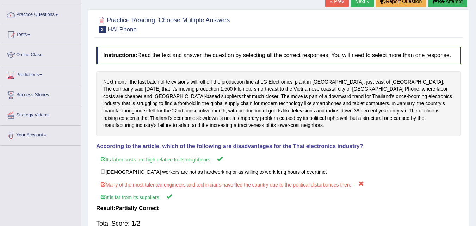
scroll to position [36, 0]
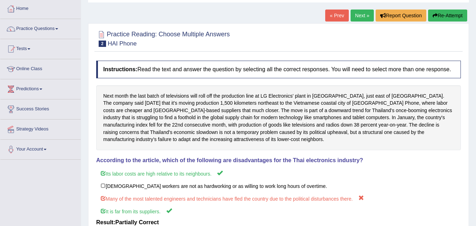
click at [356, 15] on link "Next »" at bounding box center [361, 16] width 23 height 12
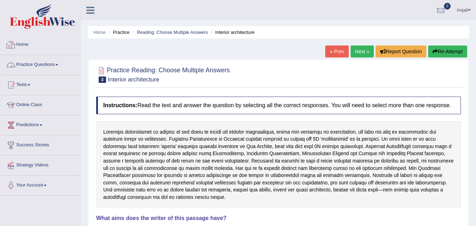
click at [39, 71] on link "Practice Questions" at bounding box center [40, 64] width 80 height 18
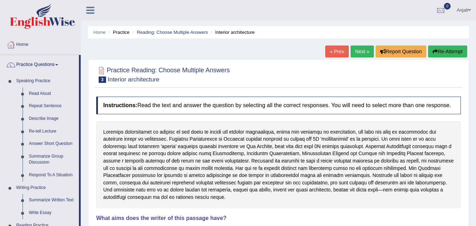
drag, startPoint x: 79, startPoint y: 104, endPoint x: 82, endPoint y: 163, distance: 60.0
click at [83, 163] on div "Toggle navigation Home Practice Questions Speaking Practice Read Aloud Repeat S…" at bounding box center [238, 183] width 476 height 366
drag, startPoint x: 80, startPoint y: 171, endPoint x: 80, endPoint y: 213, distance: 41.9
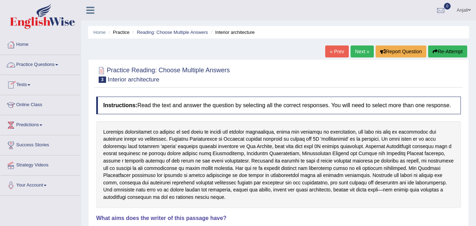
click at [54, 61] on link "Practice Questions" at bounding box center [40, 64] width 80 height 18
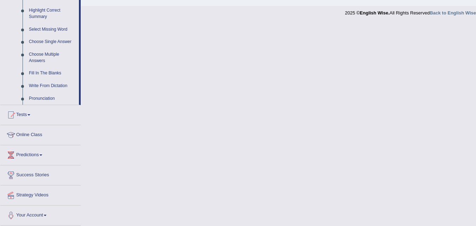
scroll to position [149, 0]
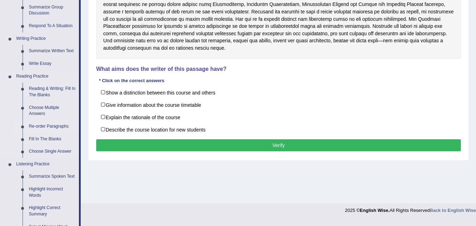
click at [49, 129] on link "Re-order Paragraphs" at bounding box center [52, 126] width 53 height 13
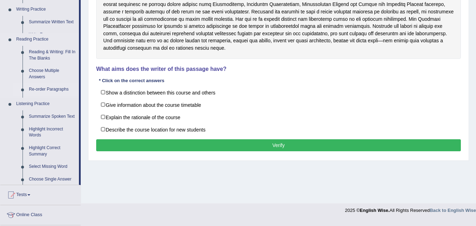
scroll to position [144, 0]
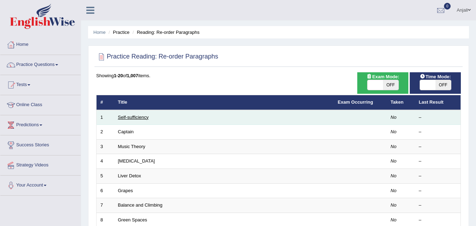
click at [141, 117] on link "Self-sufficiency" at bounding box center [133, 116] width 31 height 5
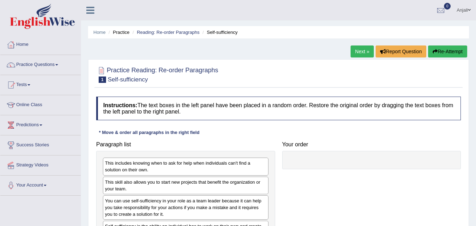
scroll to position [144, 0]
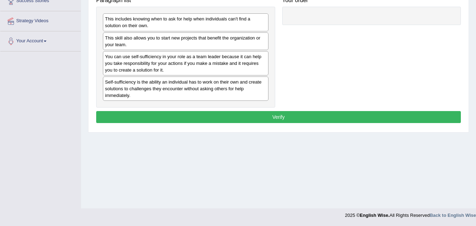
click at [216, 87] on div "Self-sufficiency is the ability an individual has to work on their own and crea…" at bounding box center [185, 88] width 165 height 24
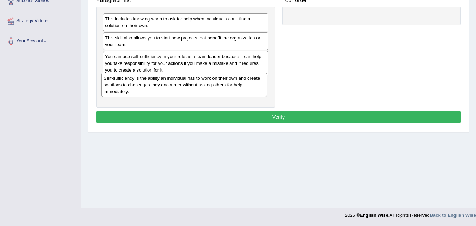
drag, startPoint x: 216, startPoint y: 87, endPoint x: 210, endPoint y: 62, distance: 26.1
click at [211, 73] on div "Self-sufficiency is the ability an individual has to work on their own and crea…" at bounding box center [183, 85] width 165 height 24
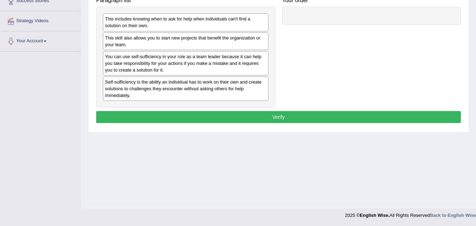
drag, startPoint x: 211, startPoint y: 86, endPoint x: 214, endPoint y: 82, distance: 5.2
click at [213, 83] on div "Self-sufficiency is the ability an individual has to work on their own and crea…" at bounding box center [185, 88] width 165 height 24
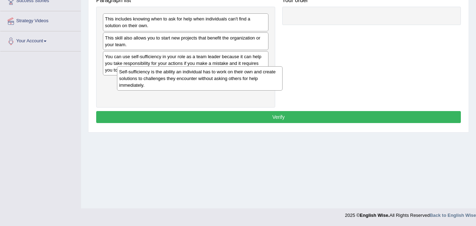
drag, startPoint x: 203, startPoint y: 88, endPoint x: 250, endPoint y: 54, distance: 58.0
click at [237, 66] on div "Self-sufficiency is the ability an individual has to work on their own and crea…" at bounding box center [199, 78] width 165 height 24
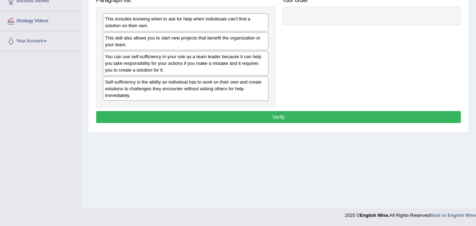
drag, startPoint x: 216, startPoint y: 89, endPoint x: 213, endPoint y: 80, distance: 10.5
click at [214, 82] on div "Self-sufficiency is the ability an individual has to work on their own and crea…" at bounding box center [185, 88] width 165 height 24
click at [201, 84] on div "Self-sufficiency is the ability an individual has to work on their own and crea…" at bounding box center [185, 88] width 165 height 24
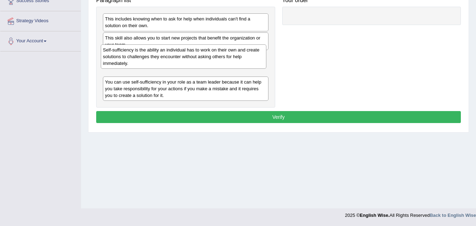
drag, startPoint x: 194, startPoint y: 83, endPoint x: 193, endPoint y: 50, distance: 33.1
click at [193, 50] on div "Self-sufficiency is the ability an individual has to work on their own and crea…" at bounding box center [183, 56] width 165 height 24
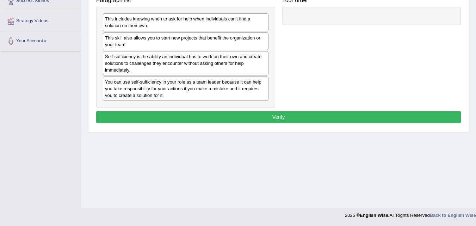
drag, startPoint x: 193, startPoint y: 35, endPoint x: 193, endPoint y: 31, distance: 3.9
click at [193, 31] on div "This includes knowing when to ask for help when individuals can't find a soluti…" at bounding box center [185, 57] width 179 height 101
drag, startPoint x: 191, startPoint y: 58, endPoint x: 182, endPoint y: 32, distance: 28.3
click at [182, 49] on div "Self-sufficiency is the ability an individual has to work on their own and crea…" at bounding box center [181, 61] width 165 height 24
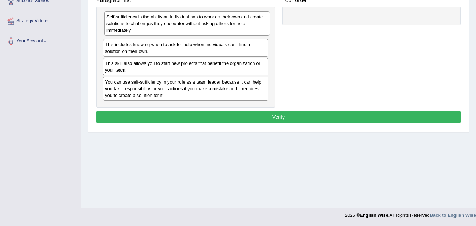
drag, startPoint x: 189, startPoint y: 42, endPoint x: 194, endPoint y: 16, distance: 26.2
click at [193, 17] on div "Self-sufficiency is the ability an individual has to work on their own and crea…" at bounding box center [186, 23] width 165 height 24
click at [161, 88] on div "You can use self-sufficiency in your role as a team leader because it can help …" at bounding box center [185, 88] width 165 height 24
drag, startPoint x: 161, startPoint y: 88, endPoint x: 155, endPoint y: 83, distance: 7.6
click at [160, 88] on div "You can use self-sufficiency in your role as a team leader because it can help …" at bounding box center [185, 88] width 165 height 24
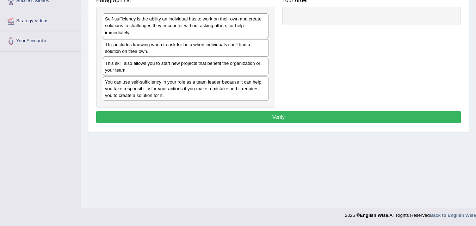
click at [167, 84] on div "You can use self-sufficiency in your role as a team leader because it can help …" at bounding box center [185, 88] width 165 height 24
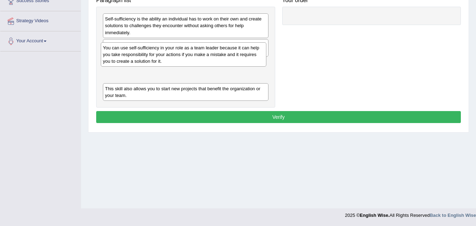
drag, startPoint x: 159, startPoint y: 89, endPoint x: 157, endPoint y: 35, distance: 54.3
click at [157, 42] on div "You can use self-sufficiency in your role as a team leader because it can help …" at bounding box center [183, 54] width 165 height 24
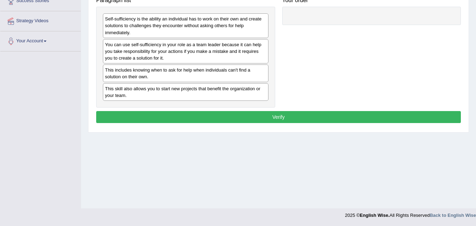
click at [202, 113] on button "Verify" at bounding box center [278, 117] width 364 height 12
click at [251, 119] on button "Verify" at bounding box center [278, 117] width 364 height 12
drag, startPoint x: 230, startPoint y: 22, endPoint x: 261, endPoint y: 11, distance: 33.1
click at [256, 13] on div "Self-sufficiency is the ability an individual has to work on their own and crea…" at bounding box center [185, 25] width 165 height 24
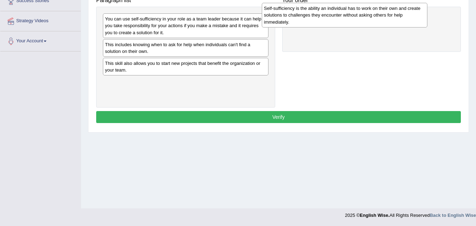
drag, startPoint x: 180, startPoint y: 27, endPoint x: 368, endPoint y: 11, distance: 188.6
click at [368, 11] on div "Self-sufficiency is the ability an individual has to work on their own and crea…" at bounding box center [344, 15] width 165 height 24
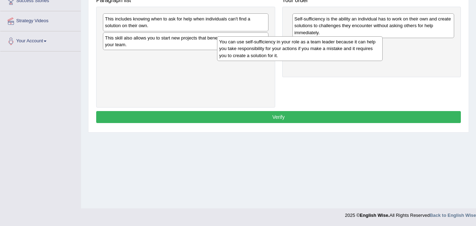
drag, startPoint x: 209, startPoint y: 24, endPoint x: 349, endPoint y: 56, distance: 143.7
click at [328, 49] on div "You can use self-sufficiency in your role as a team leader because it can help …" at bounding box center [299, 48] width 165 height 24
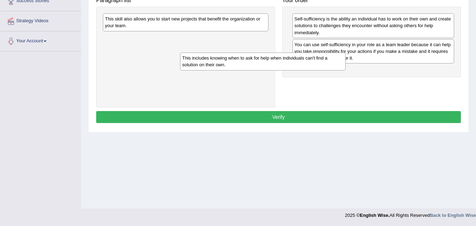
drag, startPoint x: 225, startPoint y: 23, endPoint x: 358, endPoint y: 82, distance: 145.0
click at [345, 70] on div "This includes knowing when to ask for help when individuals can't find a soluti…" at bounding box center [262, 61] width 165 height 18
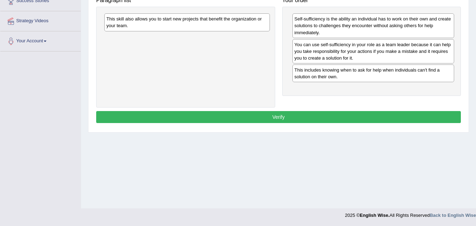
drag, startPoint x: 239, startPoint y: 23, endPoint x: 323, endPoint y: 71, distance: 96.4
click at [270, 31] on div "This skill also allows you to start new projects that benefit the organization …" at bounding box center [186, 22] width 165 height 18
drag, startPoint x: 214, startPoint y: 20, endPoint x: 244, endPoint y: 30, distance: 31.1
click at [228, 24] on div "This skill also allows you to start new projects that benefit the organization …" at bounding box center [187, 23] width 165 height 18
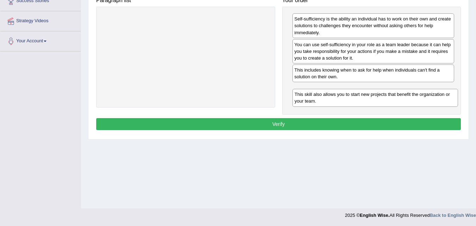
drag, startPoint x: 193, startPoint y: 19, endPoint x: 382, endPoint y: 94, distance: 203.9
click at [382, 94] on div "This skill also allows you to start new projects that benefit the organization …" at bounding box center [374, 98] width 165 height 18
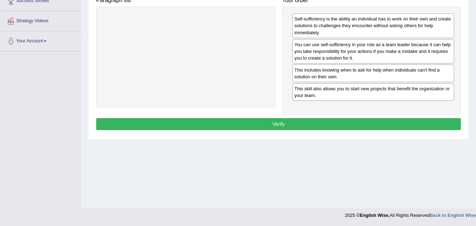
click at [356, 123] on button "Verify" at bounding box center [278, 124] width 364 height 12
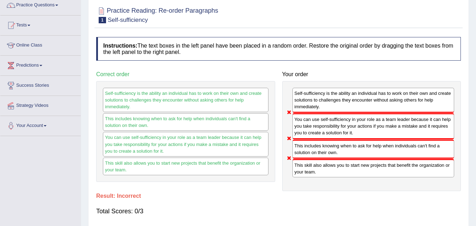
scroll to position [0, 0]
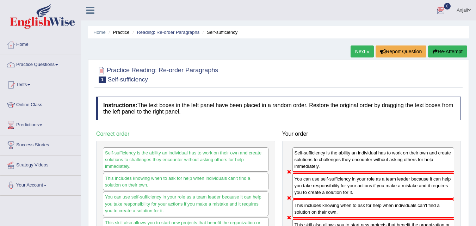
click at [360, 51] on link "Next »" at bounding box center [361, 51] width 23 height 12
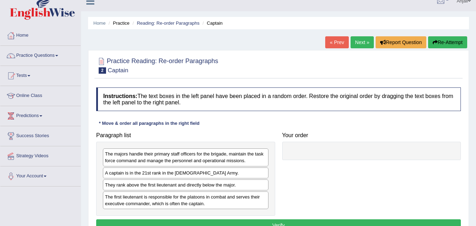
scroll to position [13, 0]
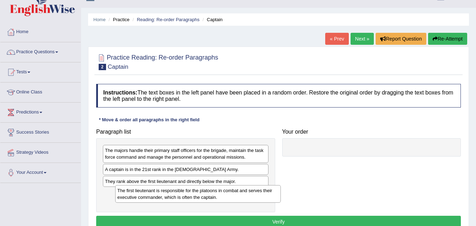
drag, startPoint x: 188, startPoint y: 193, endPoint x: 249, endPoint y: 162, distance: 68.0
click at [245, 185] on div "The first lieutenant is responsible for the platoons in combat and serves their…" at bounding box center [197, 194] width 165 height 18
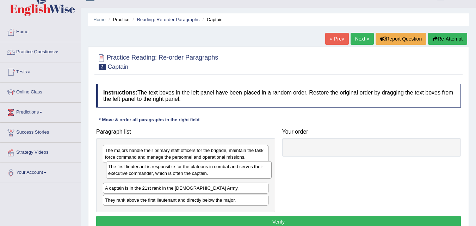
drag, startPoint x: 225, startPoint y: 177, endPoint x: 284, endPoint y: 147, distance: 65.7
click at [255, 161] on div "The first lieutenant is responsible for the platoons in combat and serves their…" at bounding box center [188, 170] width 165 height 18
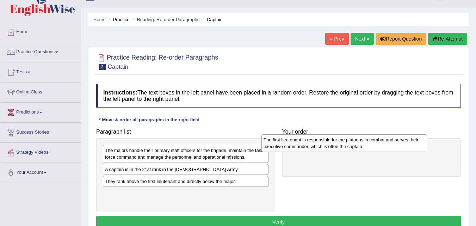
drag, startPoint x: 165, startPoint y: 176, endPoint x: 340, endPoint y: 137, distance: 179.6
click at [340, 137] on div "The first lieutenant is responsible for the platoons in combat and serves their…" at bounding box center [343, 143] width 165 height 18
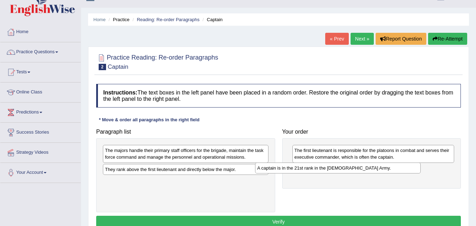
drag, startPoint x: 157, startPoint y: 171, endPoint x: 321, endPoint y: 170, distance: 164.1
click at [321, 170] on div "A captain is in the 21st rank in the US Army." at bounding box center [337, 167] width 165 height 11
drag, startPoint x: 201, startPoint y: 170, endPoint x: 268, endPoint y: 171, distance: 66.9
click at [219, 170] on div "They rank above the first lieutenant and directly below the major." at bounding box center [192, 169] width 165 height 11
drag, startPoint x: 174, startPoint y: 169, endPoint x: 286, endPoint y: 168, distance: 111.6
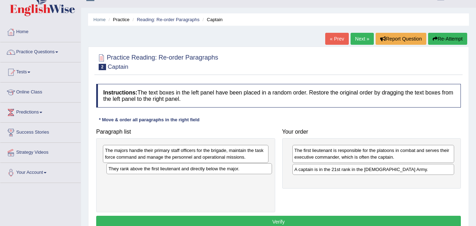
click at [272, 168] on div "They rank above the first lieutenant and directly below the major." at bounding box center [188, 168] width 165 height 11
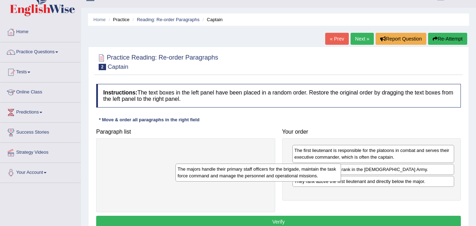
drag, startPoint x: 231, startPoint y: 154, endPoint x: 318, endPoint y: 178, distance: 90.4
click at [318, 178] on div "The majors handle their primary staff officers for the brigade, maintain the ta…" at bounding box center [257, 172] width 165 height 18
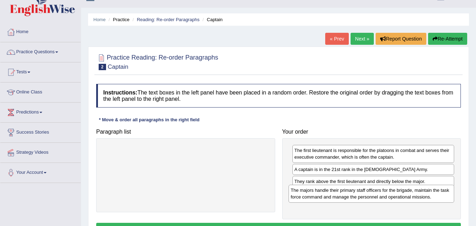
drag, startPoint x: 159, startPoint y: 156, endPoint x: 351, endPoint y: 197, distance: 195.9
click at [350, 197] on div "The majors handle their primary staff officers for the brigade, maintain the ta…" at bounding box center [370, 193] width 165 height 18
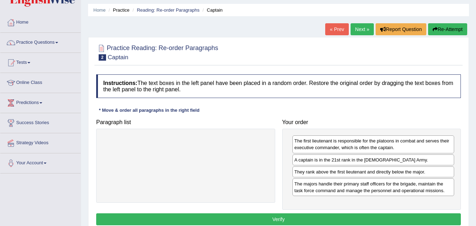
scroll to position [27, 0]
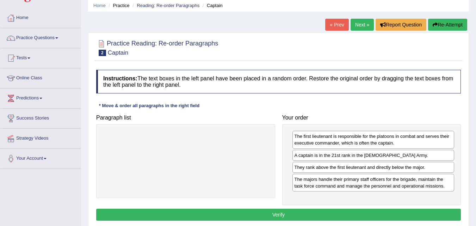
click at [424, 209] on button "Verify" at bounding box center [278, 214] width 364 height 12
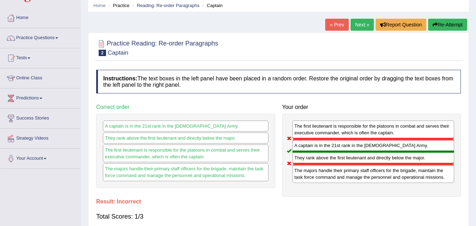
click at [357, 21] on link "Next »" at bounding box center [361, 25] width 23 height 12
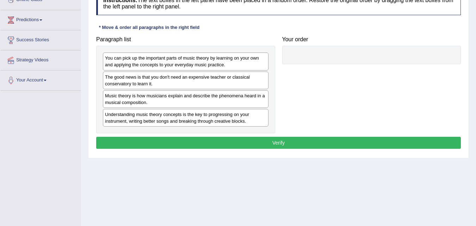
scroll to position [103, 0]
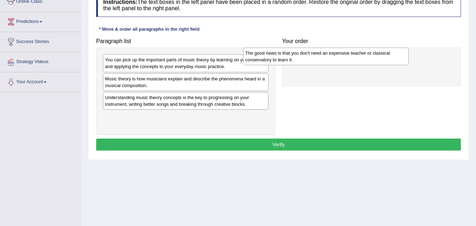
drag, startPoint x: 146, startPoint y: 82, endPoint x: 298, endPoint y: 56, distance: 154.3
click at [294, 57] on div "The good news is that you don't need an expensive teacher or classical conserva…" at bounding box center [325, 57] width 165 height 18
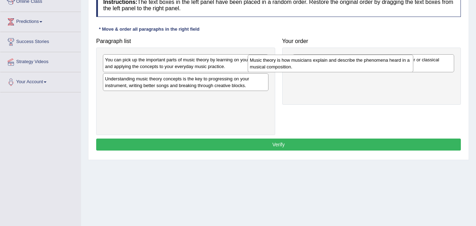
drag, startPoint x: 122, startPoint y: 83, endPoint x: 269, endPoint y: 65, distance: 148.3
click at [269, 65] on div "Music theory is how musicians explain and describe the phenomena heard in a mus…" at bounding box center [330, 64] width 165 height 18
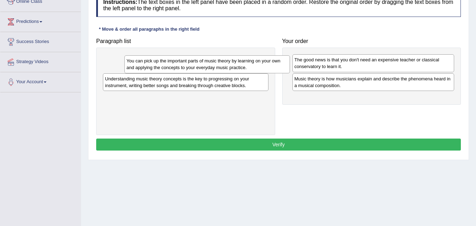
drag, startPoint x: 197, startPoint y: 63, endPoint x: 252, endPoint y: 68, distance: 55.9
click at [228, 65] on div "You can pick up the important parts of music theory by learning on your own and…" at bounding box center [206, 64] width 165 height 18
drag, startPoint x: 129, startPoint y: 61, endPoint x: 164, endPoint y: 63, distance: 34.5
click at [154, 63] on div "You can pick up the important parts of music theory by learning on your own and…" at bounding box center [185, 63] width 165 height 18
click at [226, 64] on div "You can pick up the important parts of music theory by learning on your own and…" at bounding box center [185, 63] width 165 height 18
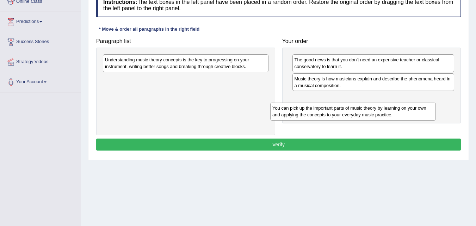
drag, startPoint x: 200, startPoint y: 61, endPoint x: 367, endPoint y: 109, distance: 174.4
click at [367, 109] on div "You can pick up the important parts of music theory by learning on your own and…" at bounding box center [352, 111] width 165 height 18
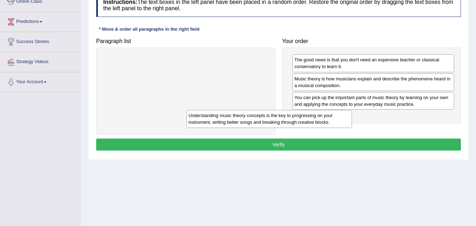
drag, startPoint x: 246, startPoint y: 65, endPoint x: 354, endPoint y: 133, distance: 127.4
click at [352, 127] on div "Understanding music theory concepts is the key to progressing on your instrumen…" at bounding box center [268, 119] width 165 height 18
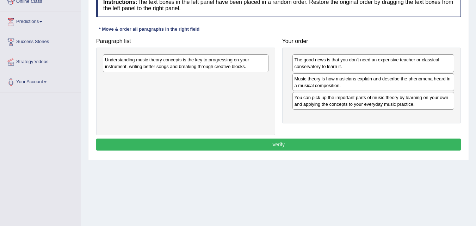
drag, startPoint x: 175, startPoint y: 63, endPoint x: 217, endPoint y: 77, distance: 44.3
click at [208, 72] on div "Understanding music theory concepts is the key to progressing on your instrumen…" at bounding box center [185, 63] width 165 height 18
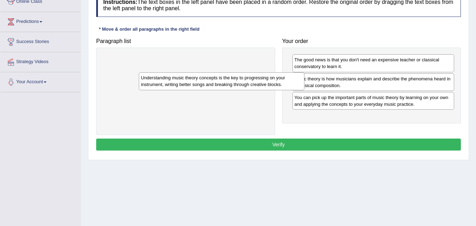
drag, startPoint x: 207, startPoint y: 62, endPoint x: 313, endPoint y: 108, distance: 115.4
click at [301, 90] on div "Understanding music theory concepts is the key to progressing on your instrumen…" at bounding box center [221, 81] width 165 height 18
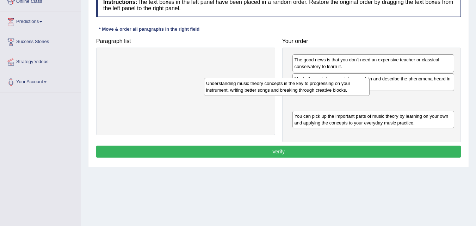
drag, startPoint x: 211, startPoint y: 63, endPoint x: 331, endPoint y: 102, distance: 126.0
click at [330, 95] on div "Understanding music theory concepts is the key to progressing on your instrumen…" at bounding box center [286, 87] width 165 height 18
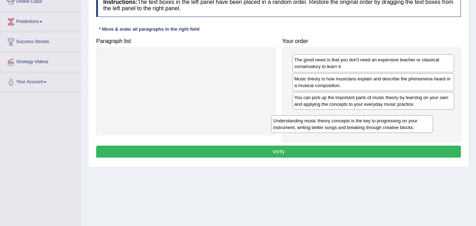
drag, startPoint x: 344, startPoint y: 103, endPoint x: 328, endPoint y: 126, distance: 28.1
click at [326, 126] on div "Understanding music theory concepts is the key to progressing on your instrumen…" at bounding box center [352, 124] width 162 height 18
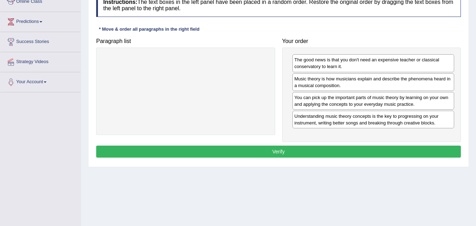
click at [331, 147] on button "Verify" at bounding box center [278, 151] width 364 height 12
